Goal: Check status: Check status

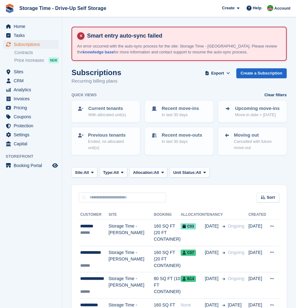
click at [217, 90] on div "Subscriptions Recurring billing plans Export Export Subscriptions Export a CSV …" at bounding box center [178, 80] width 215 height 24
